Goal: Task Accomplishment & Management: Use online tool/utility

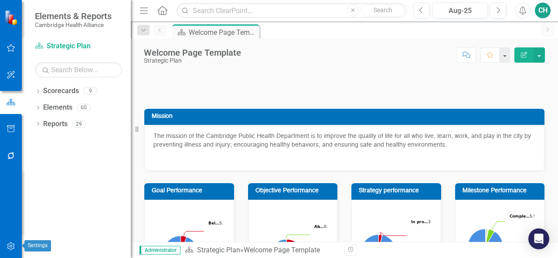
click at [11, 246] on icon "button" at bounding box center [11, 246] width 9 height 7
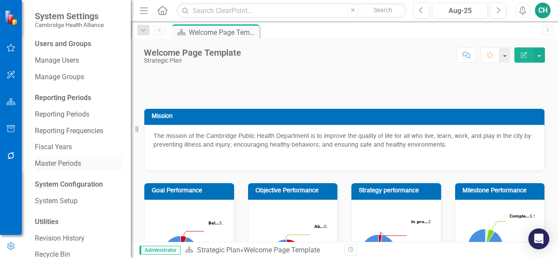
scroll to position [15, 0]
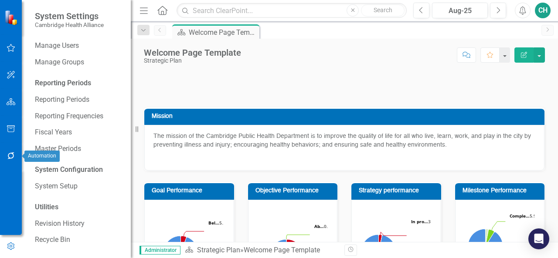
click at [12, 159] on icon "button" at bounding box center [11, 155] width 9 height 7
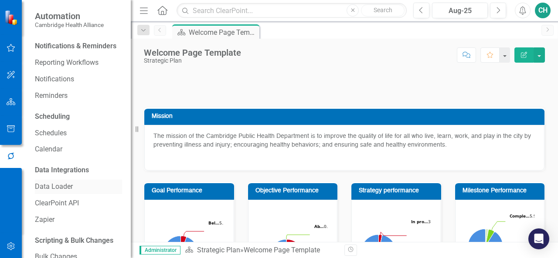
scroll to position [47, 0]
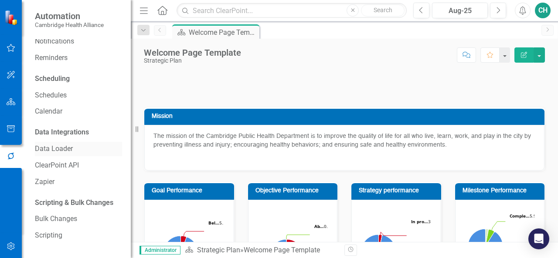
click at [65, 145] on link "Data Loader" at bounding box center [78, 149] width 87 height 10
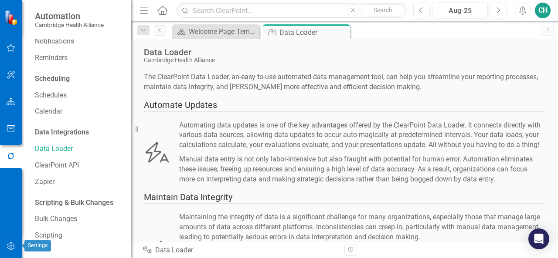
click at [9, 246] on icon "button" at bounding box center [11, 246] width 9 height 7
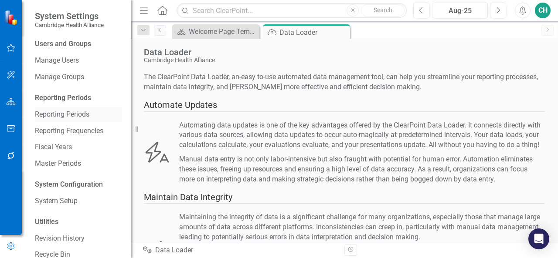
scroll to position [15, 0]
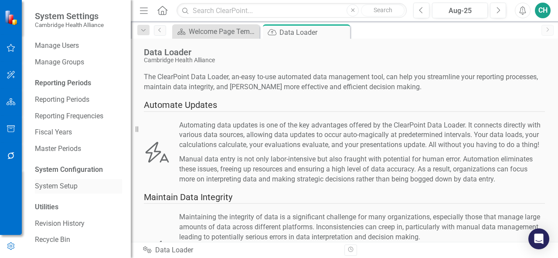
click at [60, 190] on link "System Setup" at bounding box center [78, 187] width 87 height 10
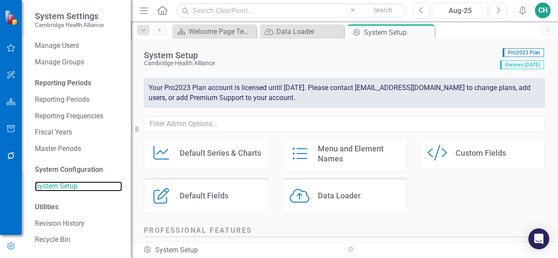
scroll to position [75, 0]
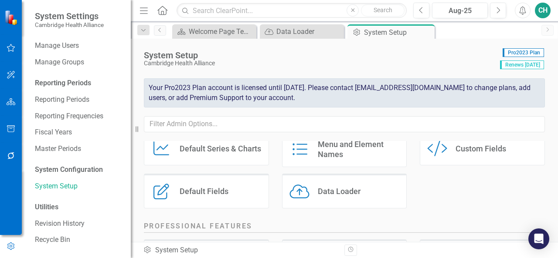
click at [338, 193] on div "Data Loader" at bounding box center [339, 191] width 43 height 10
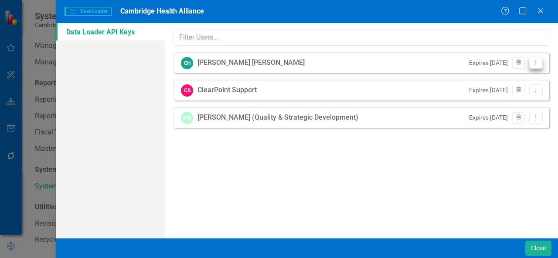
click at [536, 63] on icon "Dropdown Menu" at bounding box center [535, 63] width 7 height 6
click at [532, 249] on button "Close" at bounding box center [538, 248] width 26 height 15
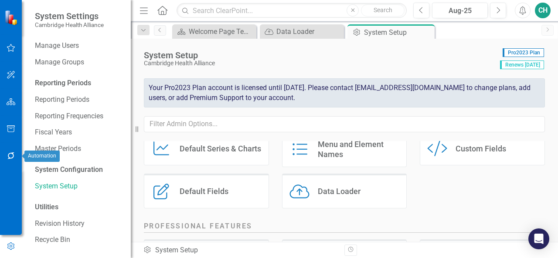
click at [15, 158] on icon "button" at bounding box center [11, 155] width 9 height 7
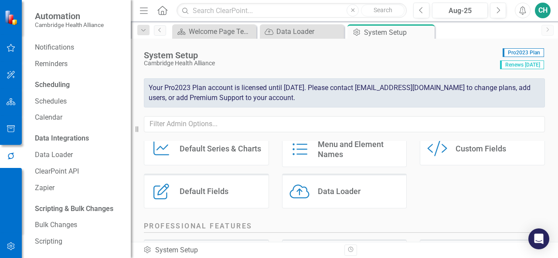
scroll to position [33, 0]
click at [74, 159] on link "Data Loader" at bounding box center [78, 154] width 87 height 10
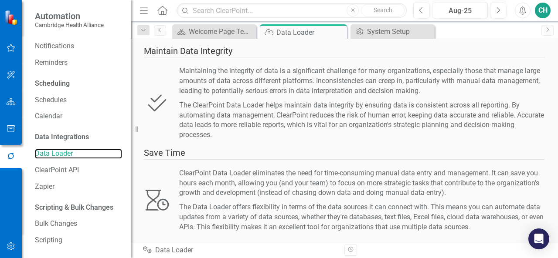
scroll to position [201, 0]
